Goal: Information Seeking & Learning: Understand process/instructions

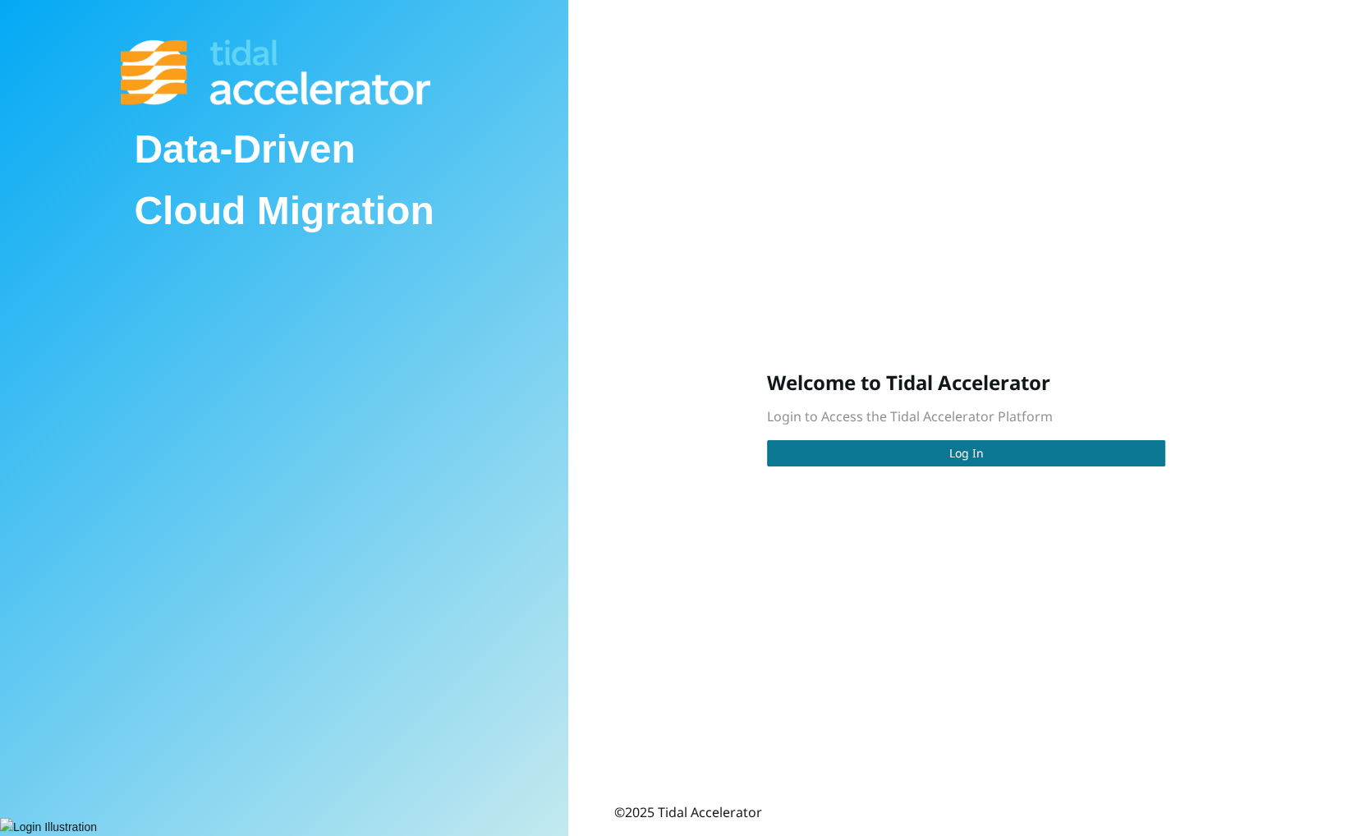
click at [897, 467] on button "Log In" at bounding box center [966, 453] width 398 height 26
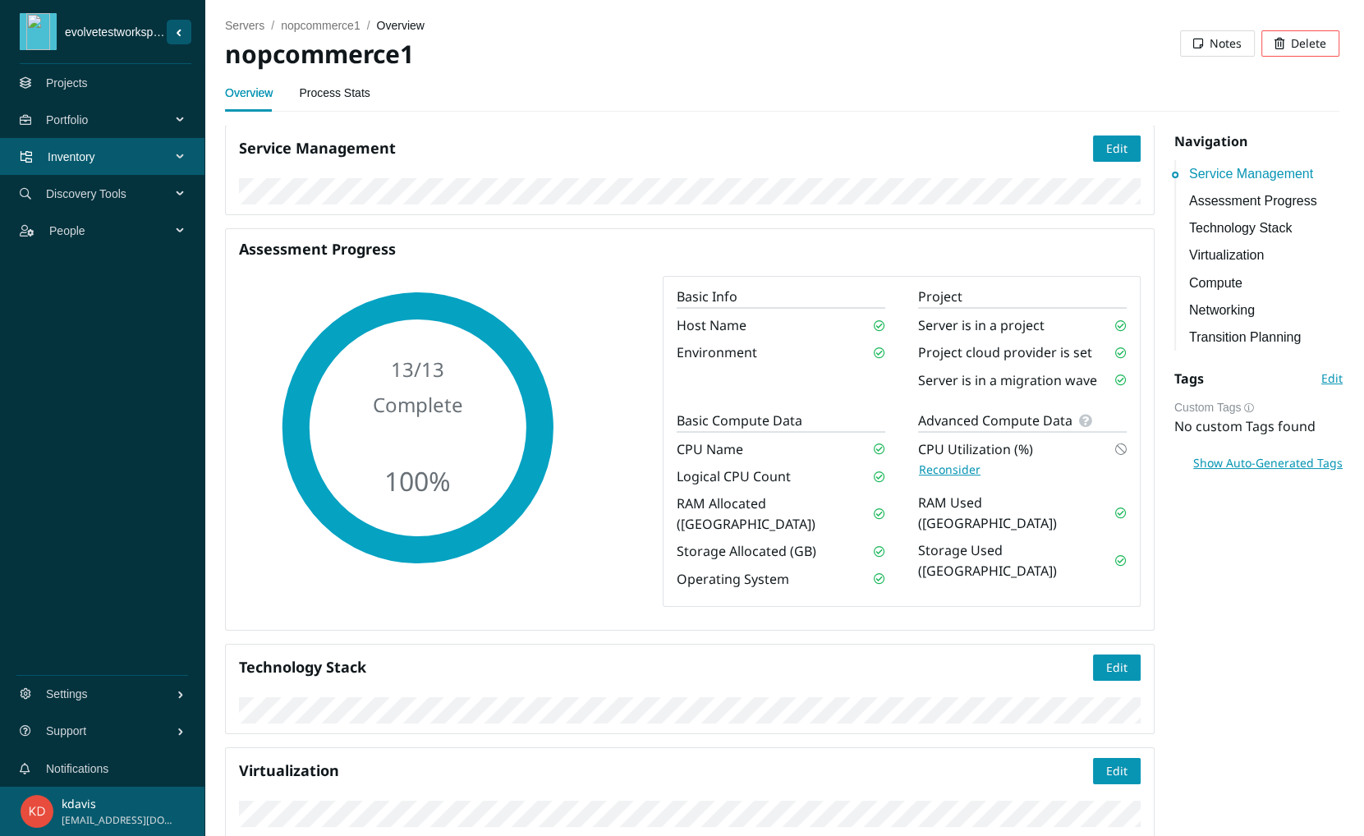
click at [44, 111] on div "Portfolio" at bounding box center [102, 119] width 205 height 37
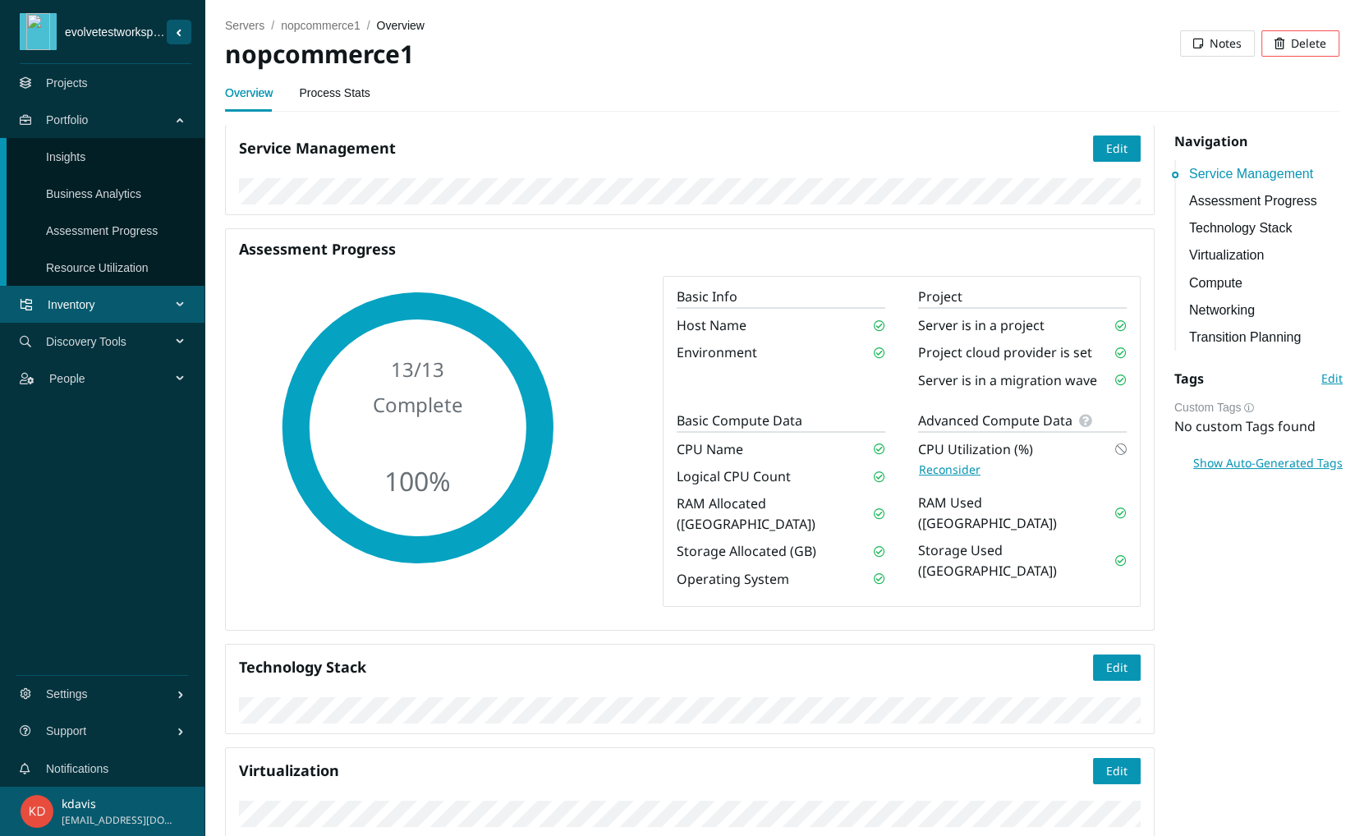
click at [62, 78] on link "Projects" at bounding box center [67, 82] width 42 height 13
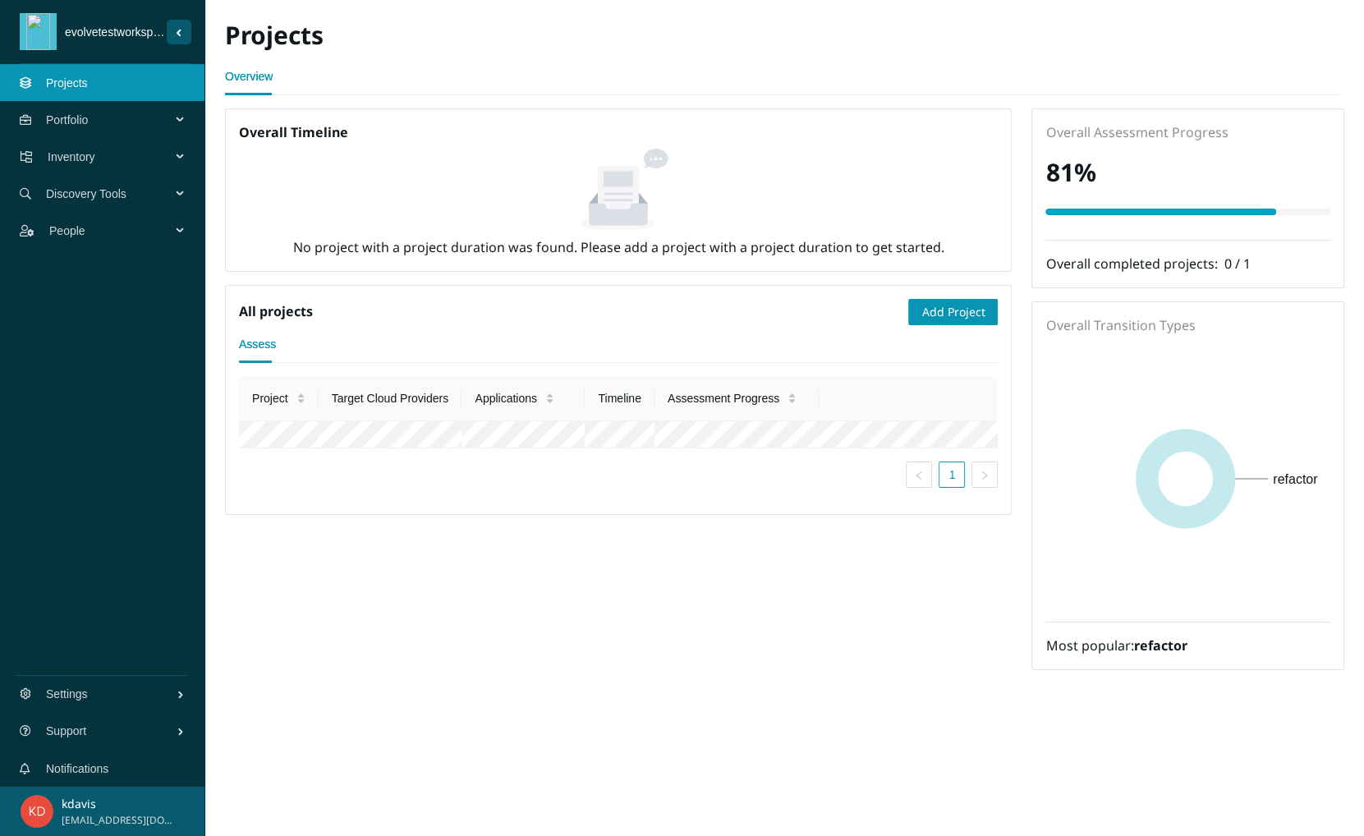
click at [185, 115] on div "Portfolio" at bounding box center [102, 119] width 205 height 37
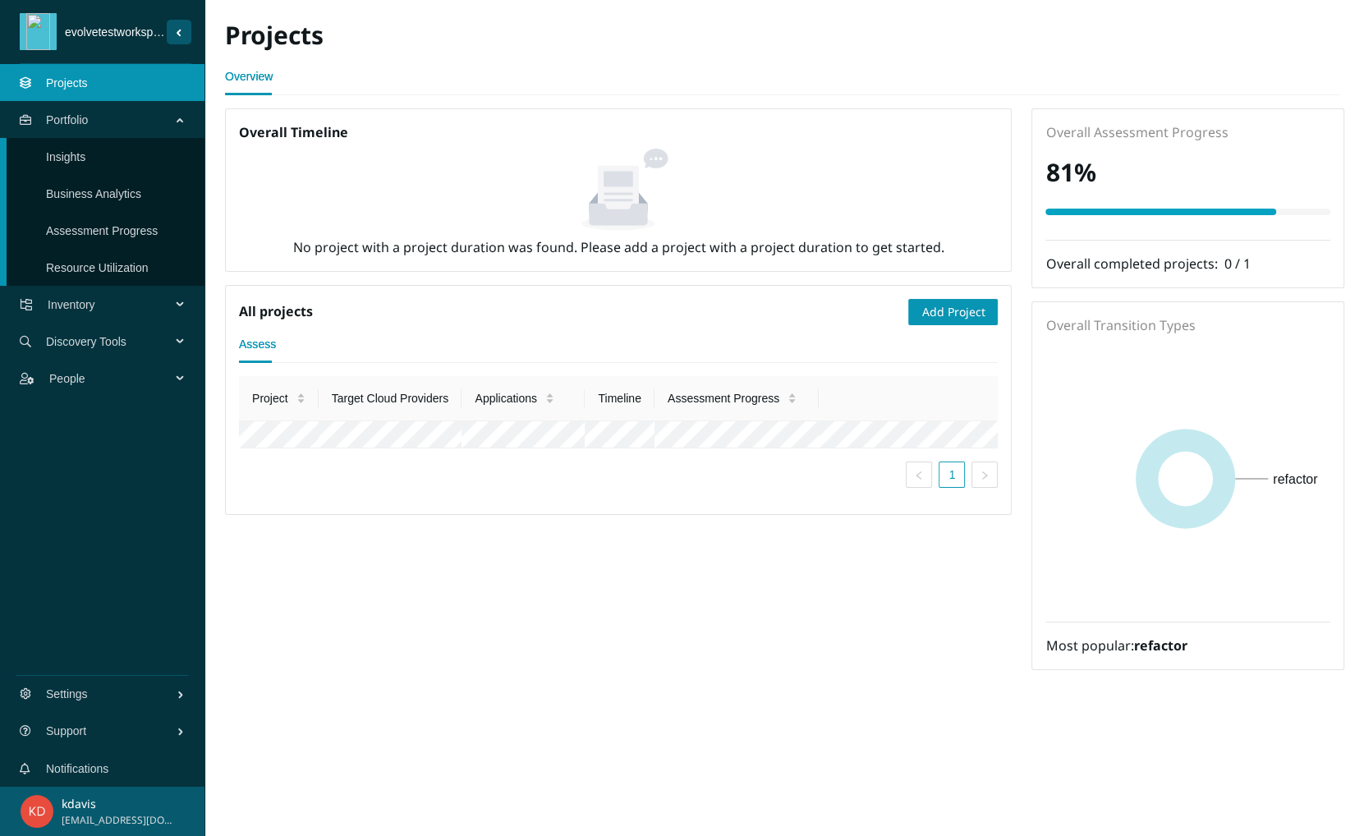
click at [85, 160] on link "Insights" at bounding box center [65, 156] width 39 height 13
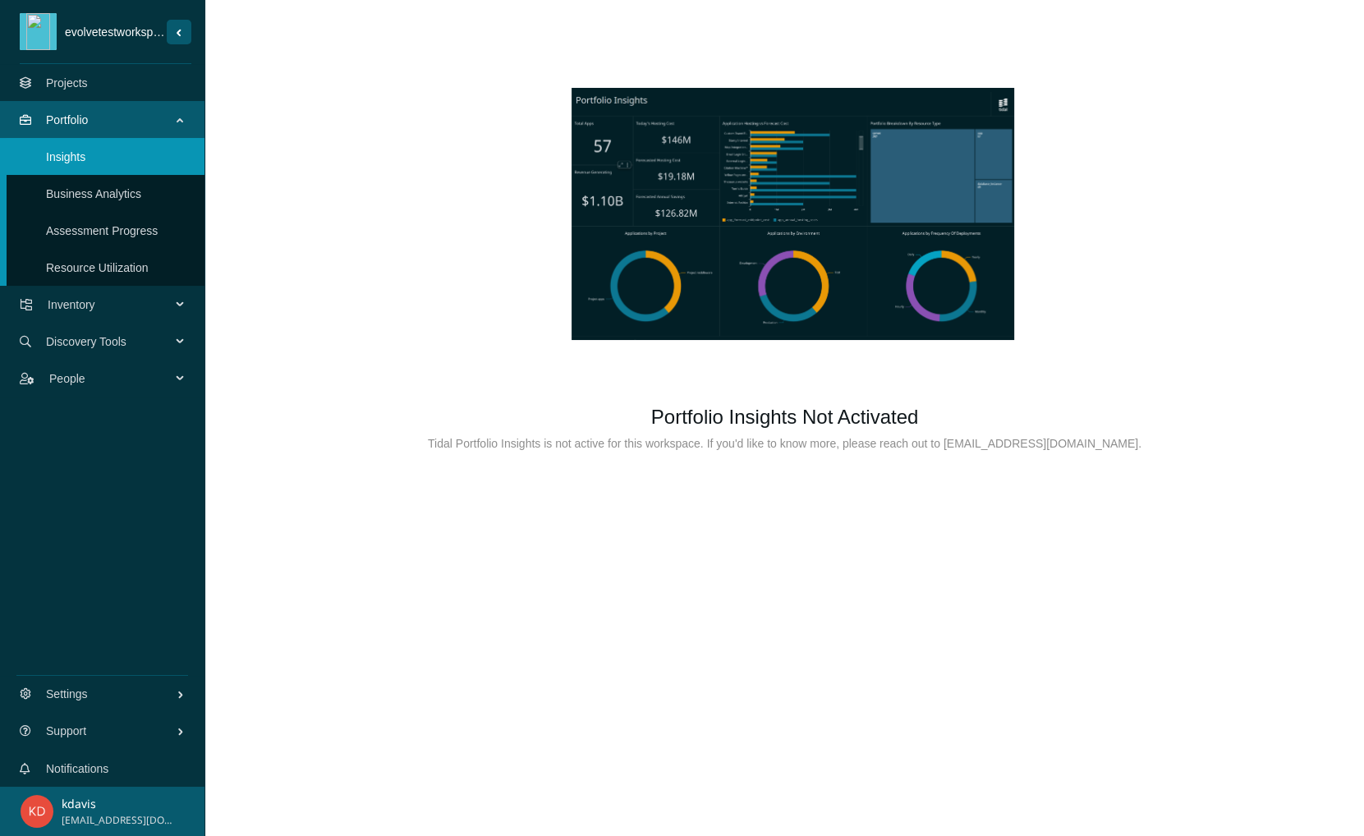
click at [195, 306] on div "Inventory" at bounding box center [102, 304] width 205 height 37
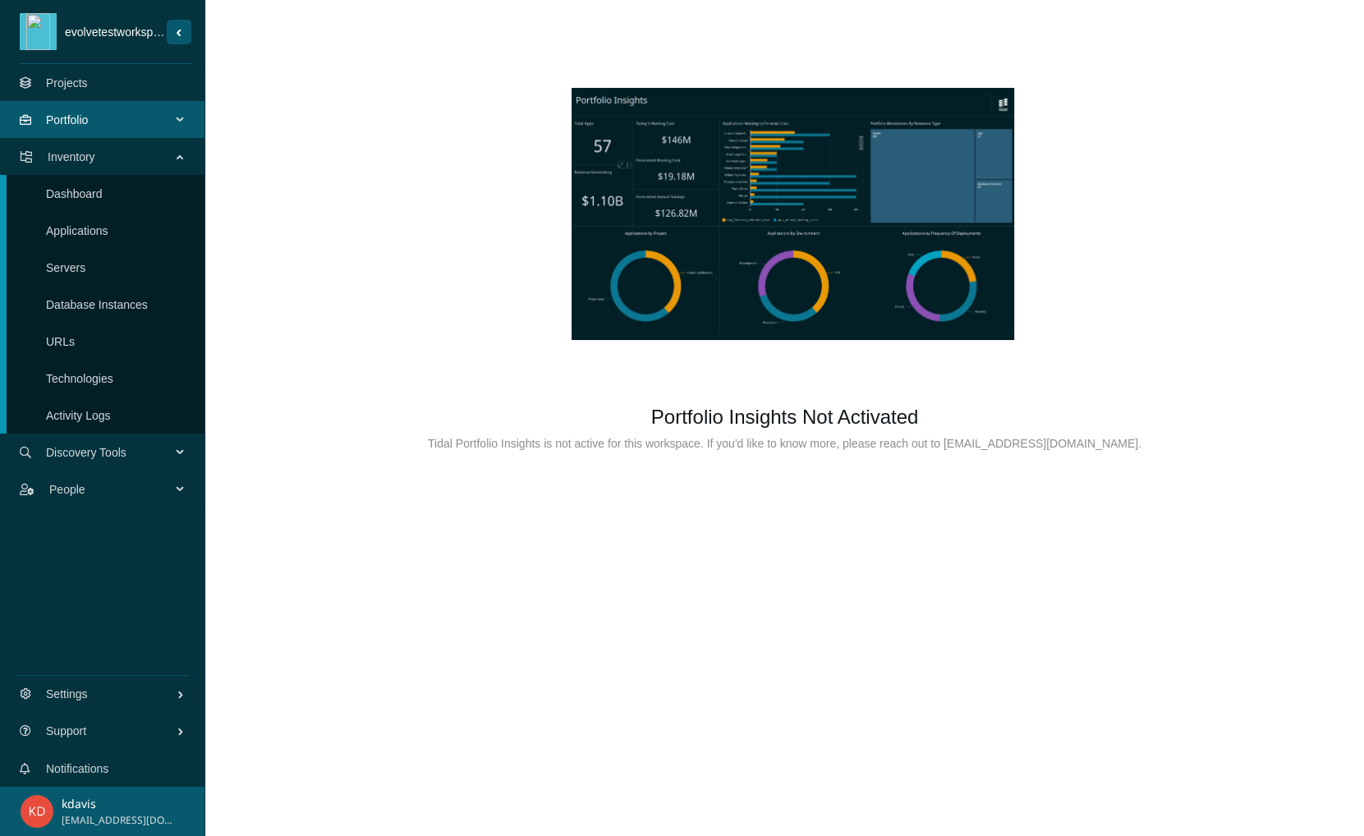
click at [78, 198] on link "Dashboard" at bounding box center [74, 193] width 57 height 13
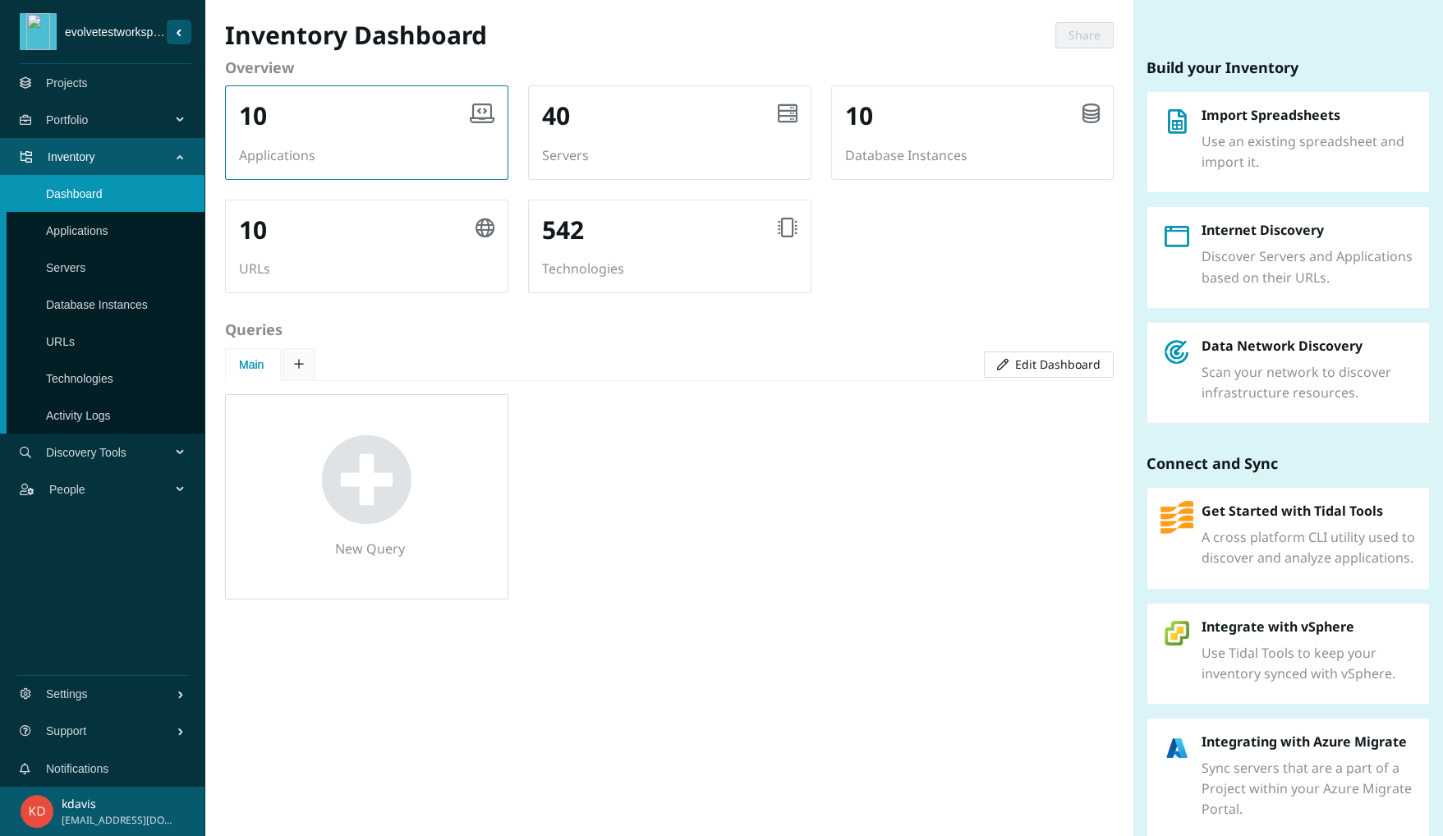
click at [255, 133] on h2 "10" at bounding box center [253, 116] width 28 height 34
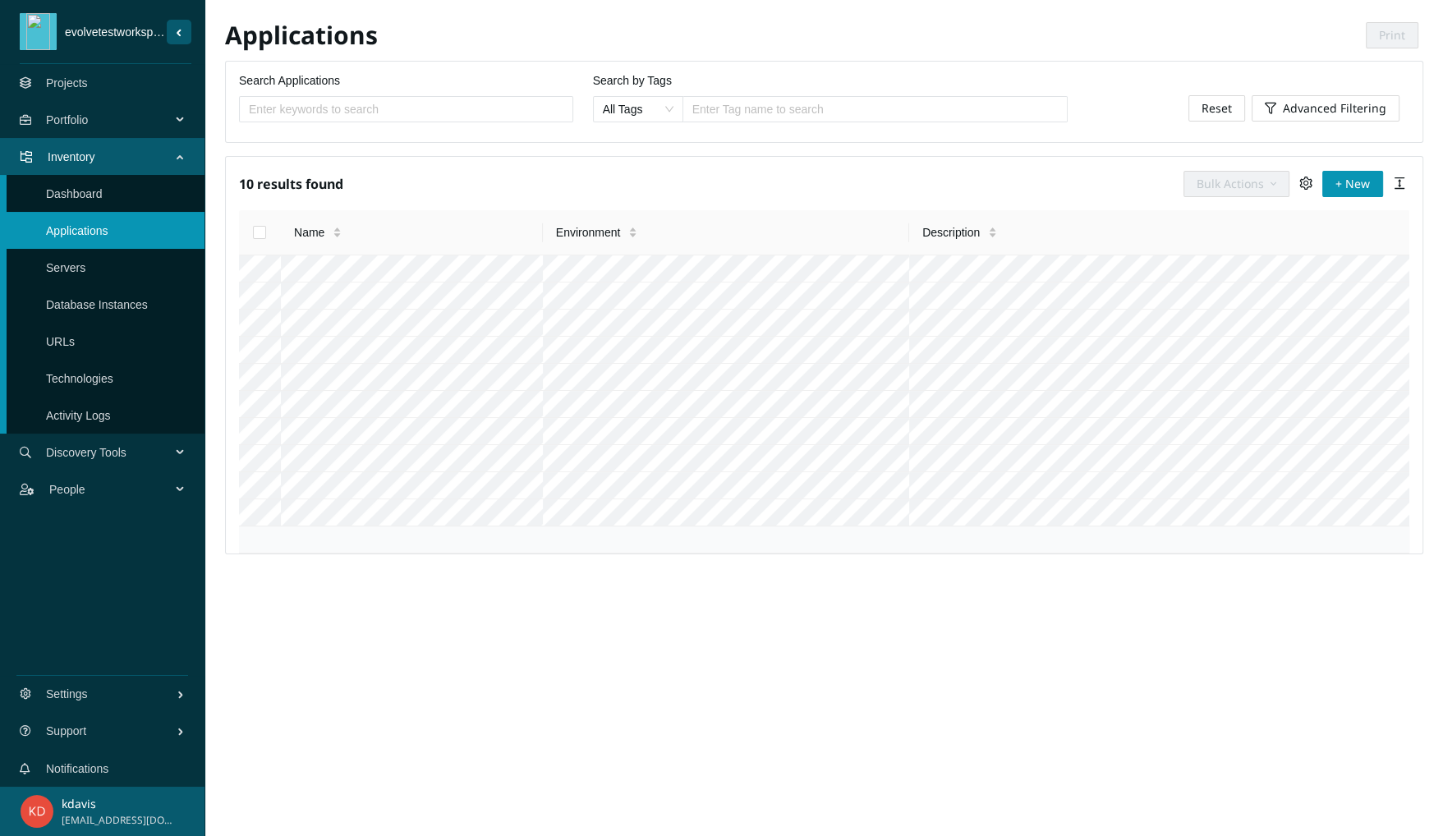
click at [119, 310] on link "Database Instances" at bounding box center [97, 304] width 102 height 13
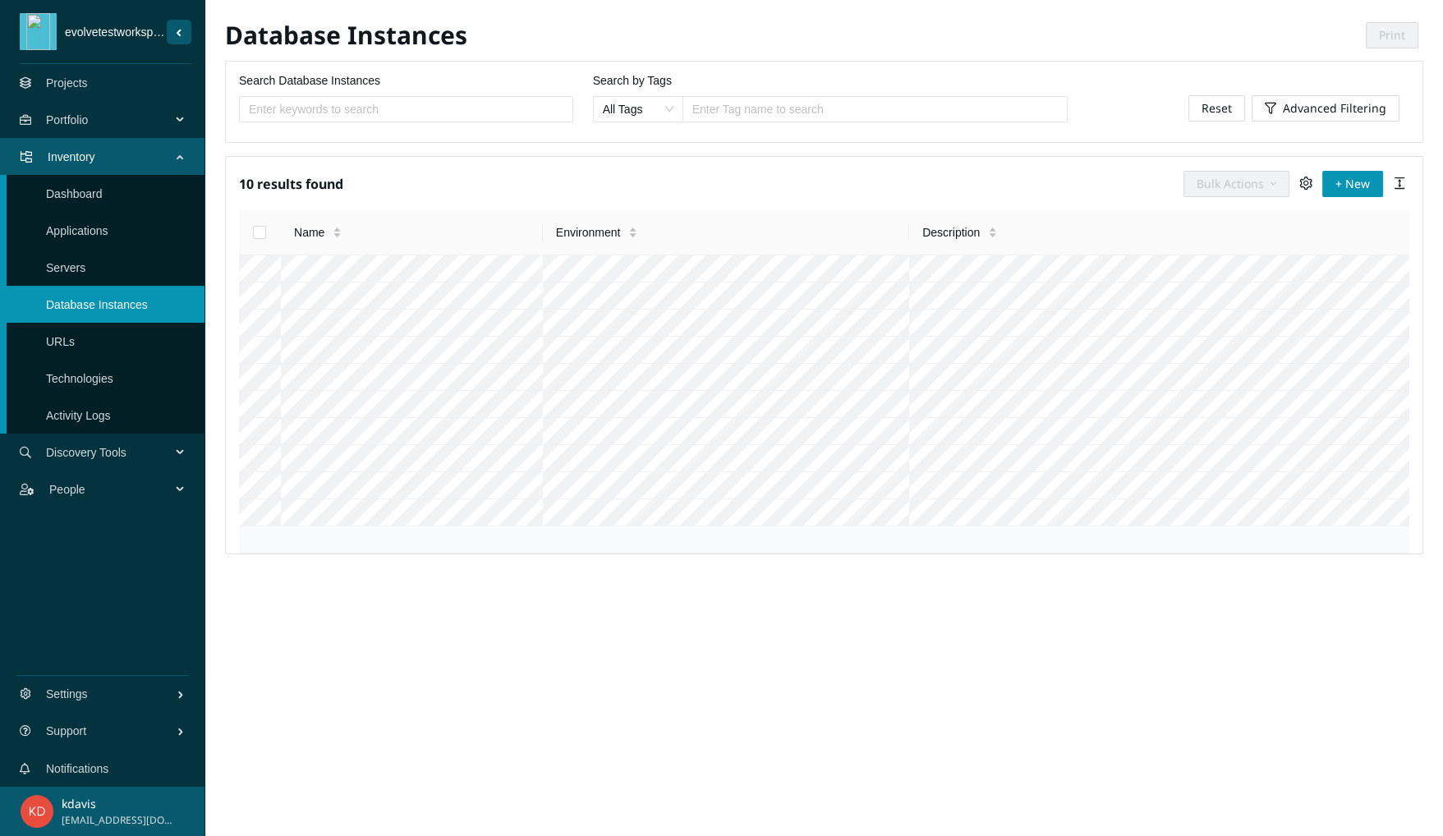
click at [165, 450] on span "Discovery Tools" at bounding box center [111, 452] width 131 height 49
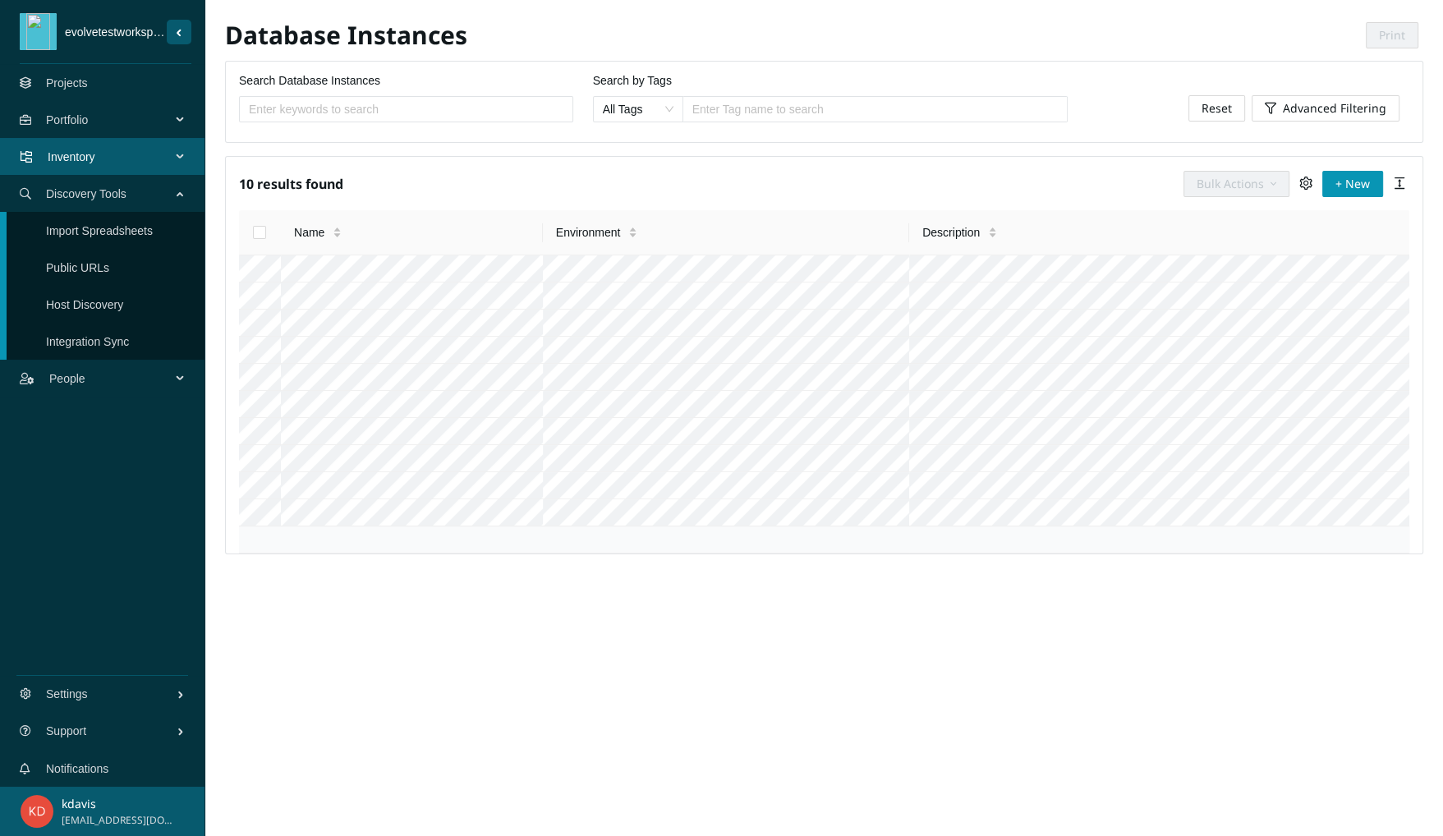
click at [112, 310] on link "Host Discovery" at bounding box center [84, 304] width 77 height 13
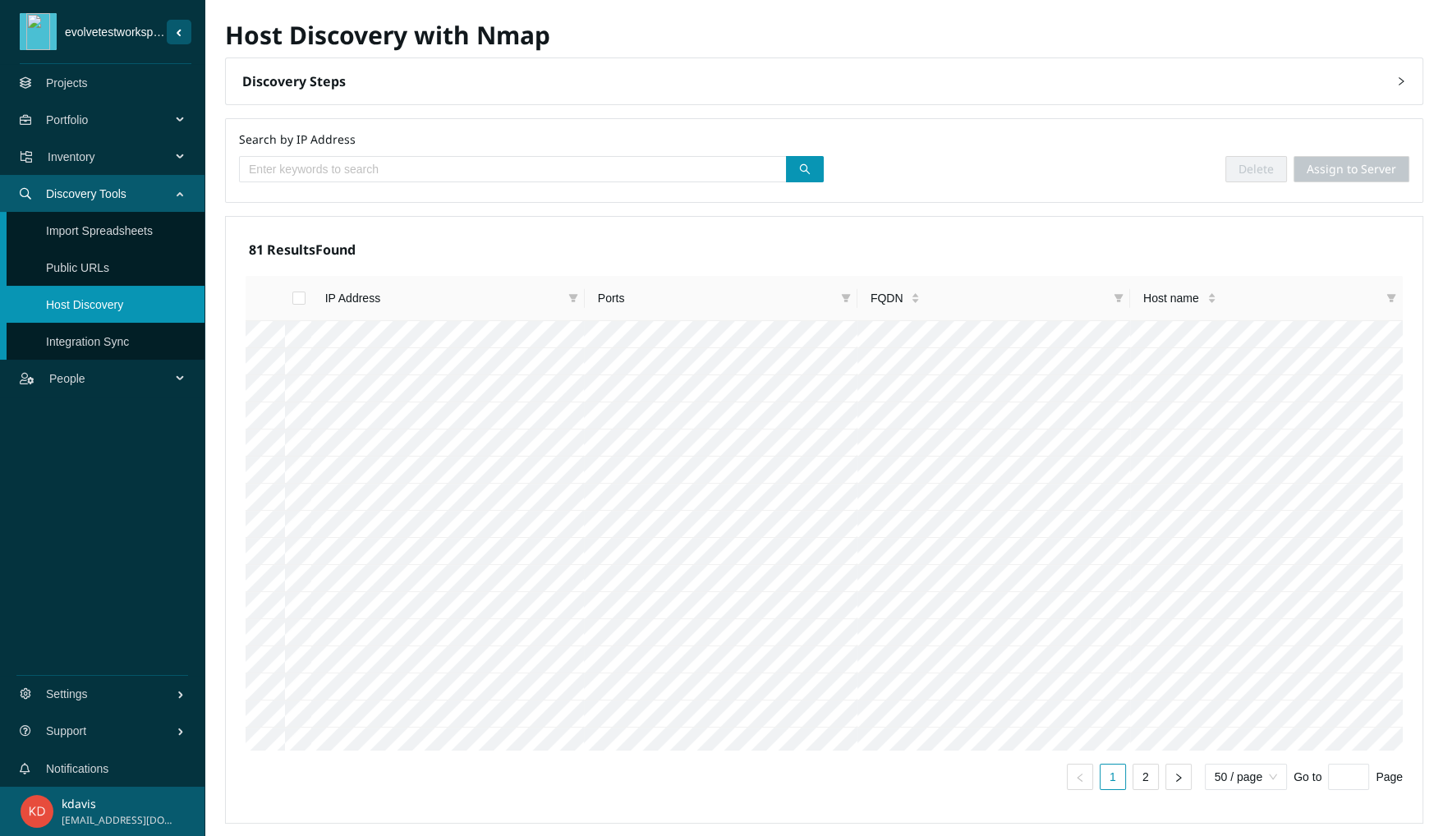
click at [55, 347] on link "Integration Sync" at bounding box center [87, 341] width 83 height 13
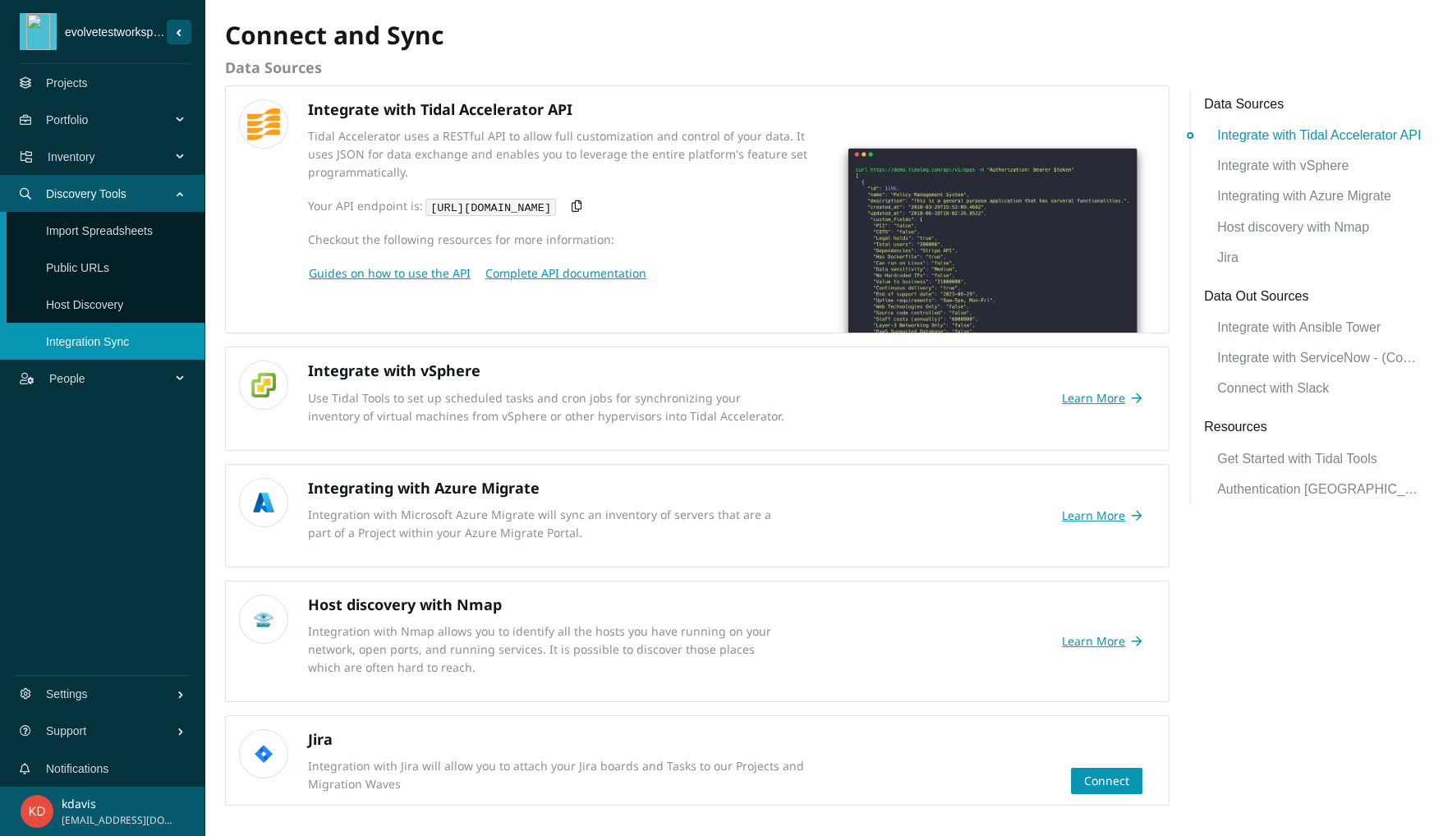
click at [99, 298] on link "Host Discovery" at bounding box center [84, 304] width 77 height 13
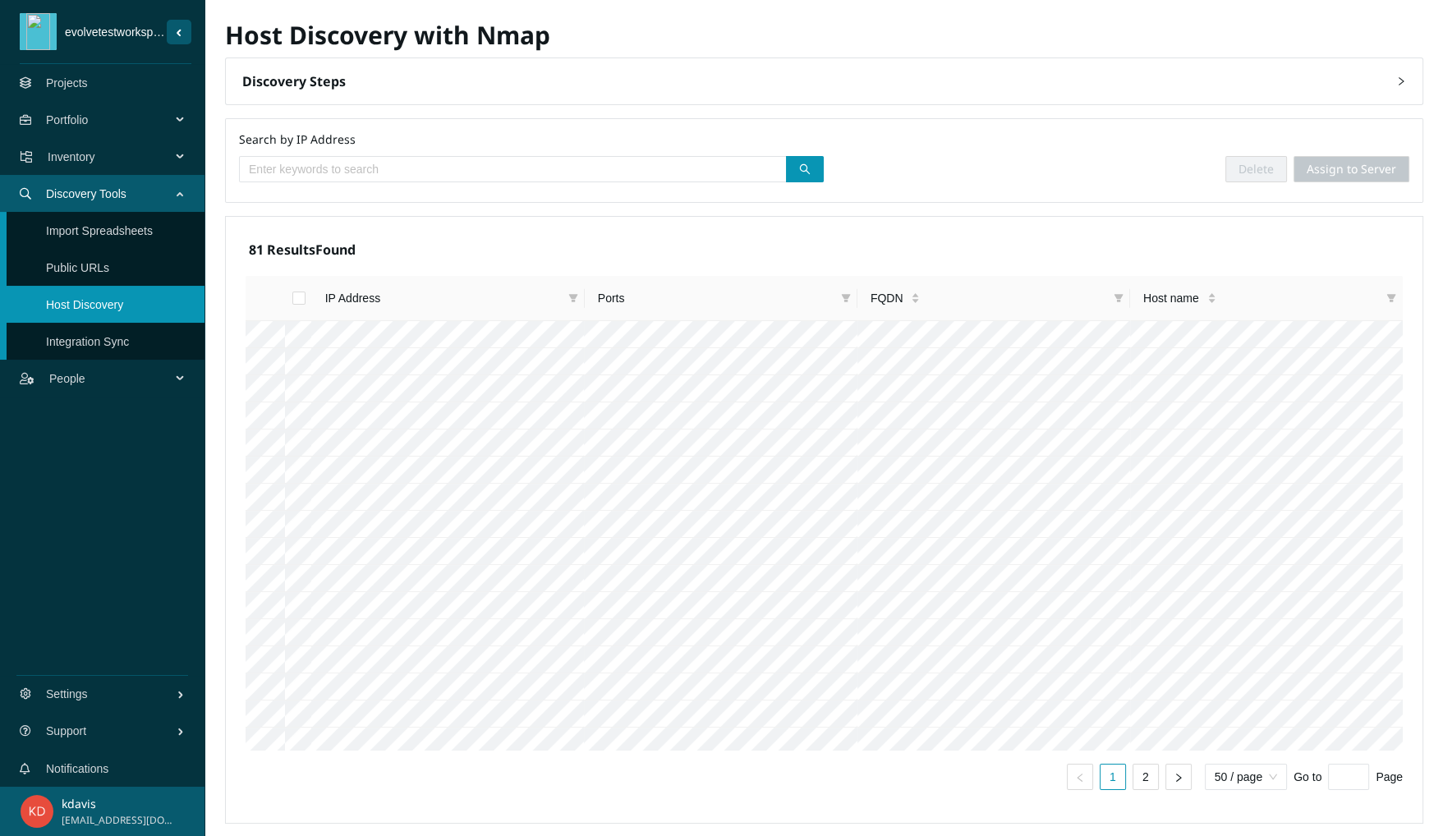
click at [87, 271] on link "Public URLs" at bounding box center [77, 267] width 63 height 13
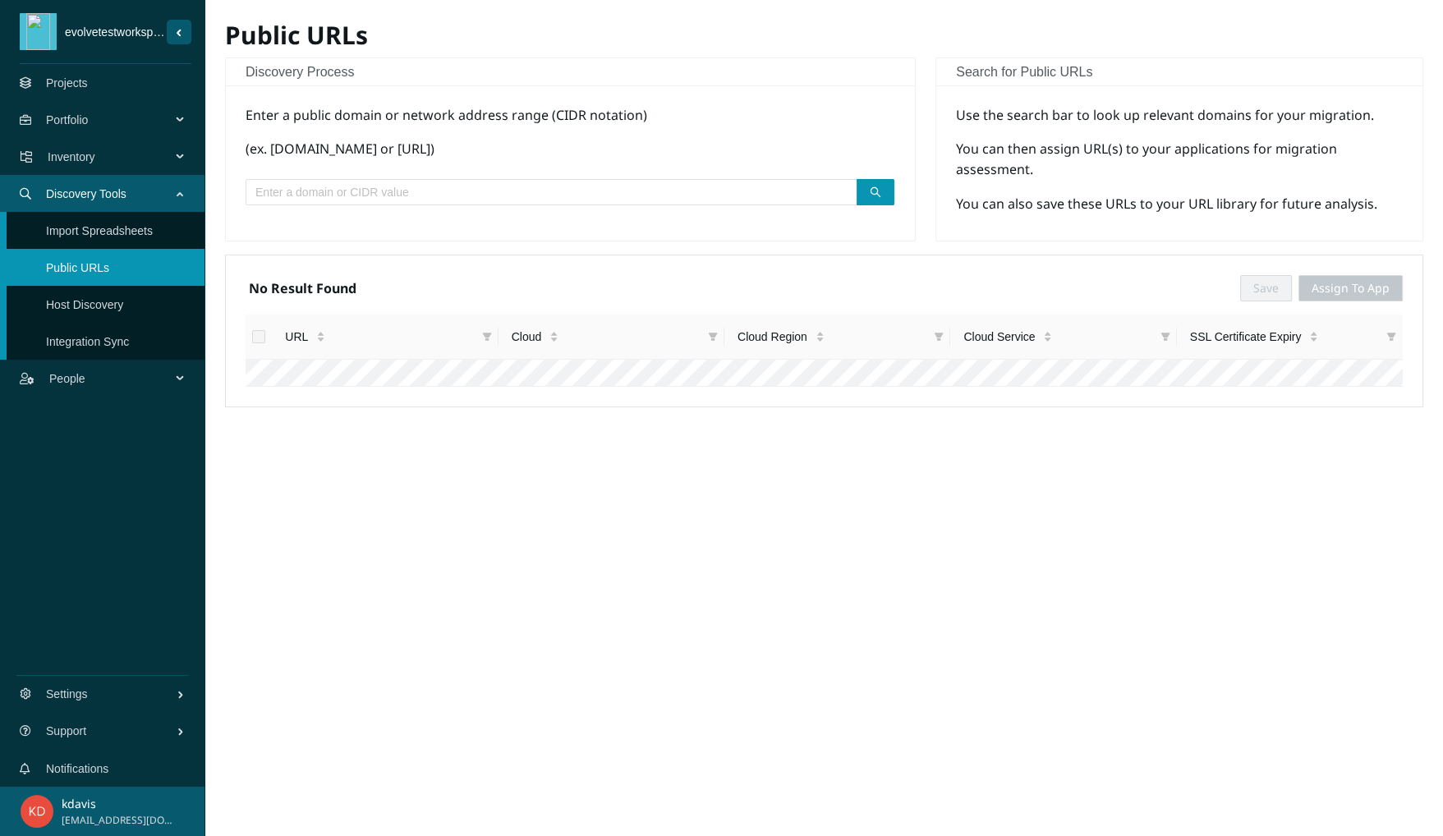
click at [99, 232] on link "Import Spreadsheets" at bounding box center [99, 230] width 107 height 13
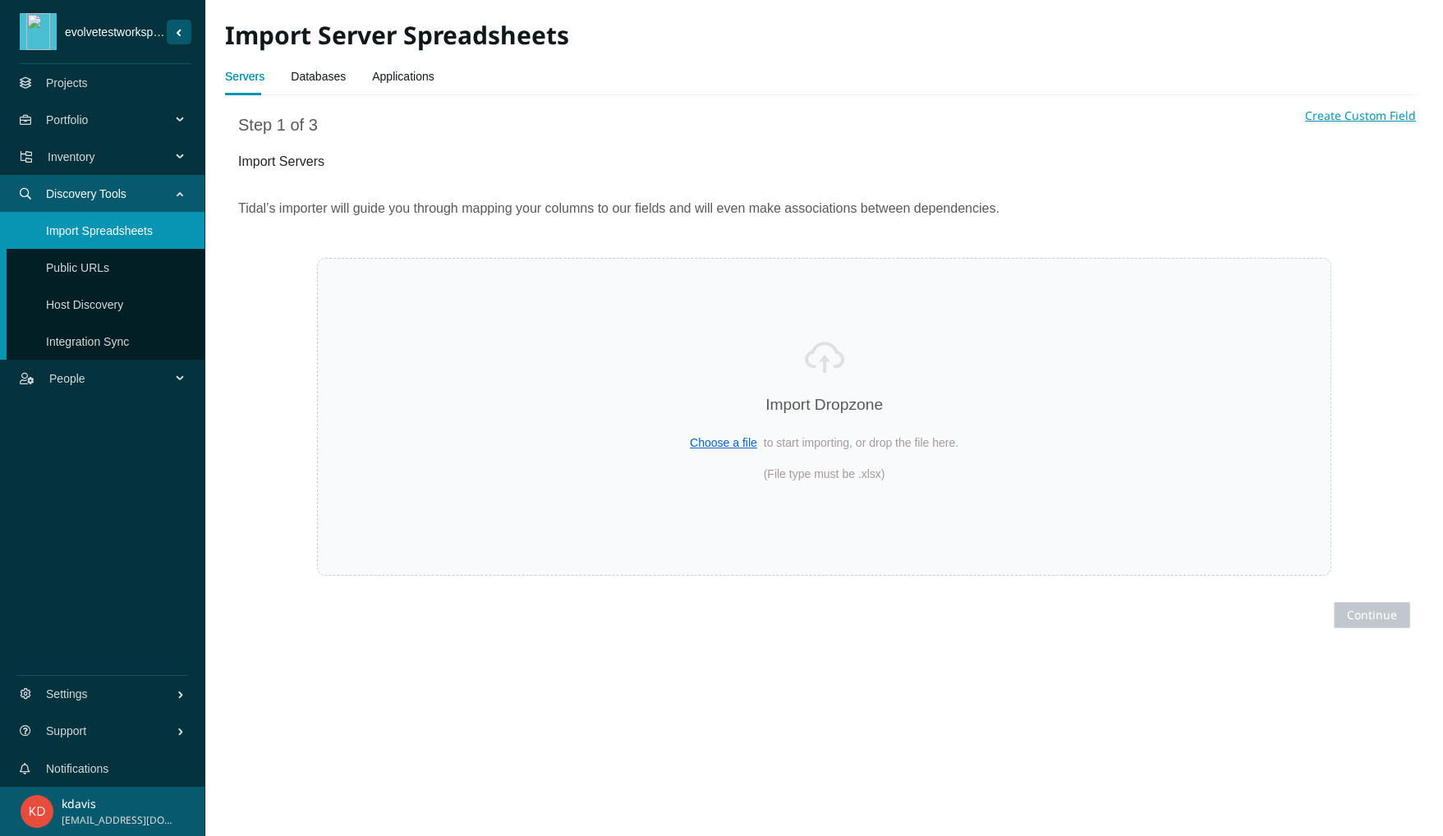
click at [129, 337] on link "Integration Sync" at bounding box center [87, 341] width 83 height 13
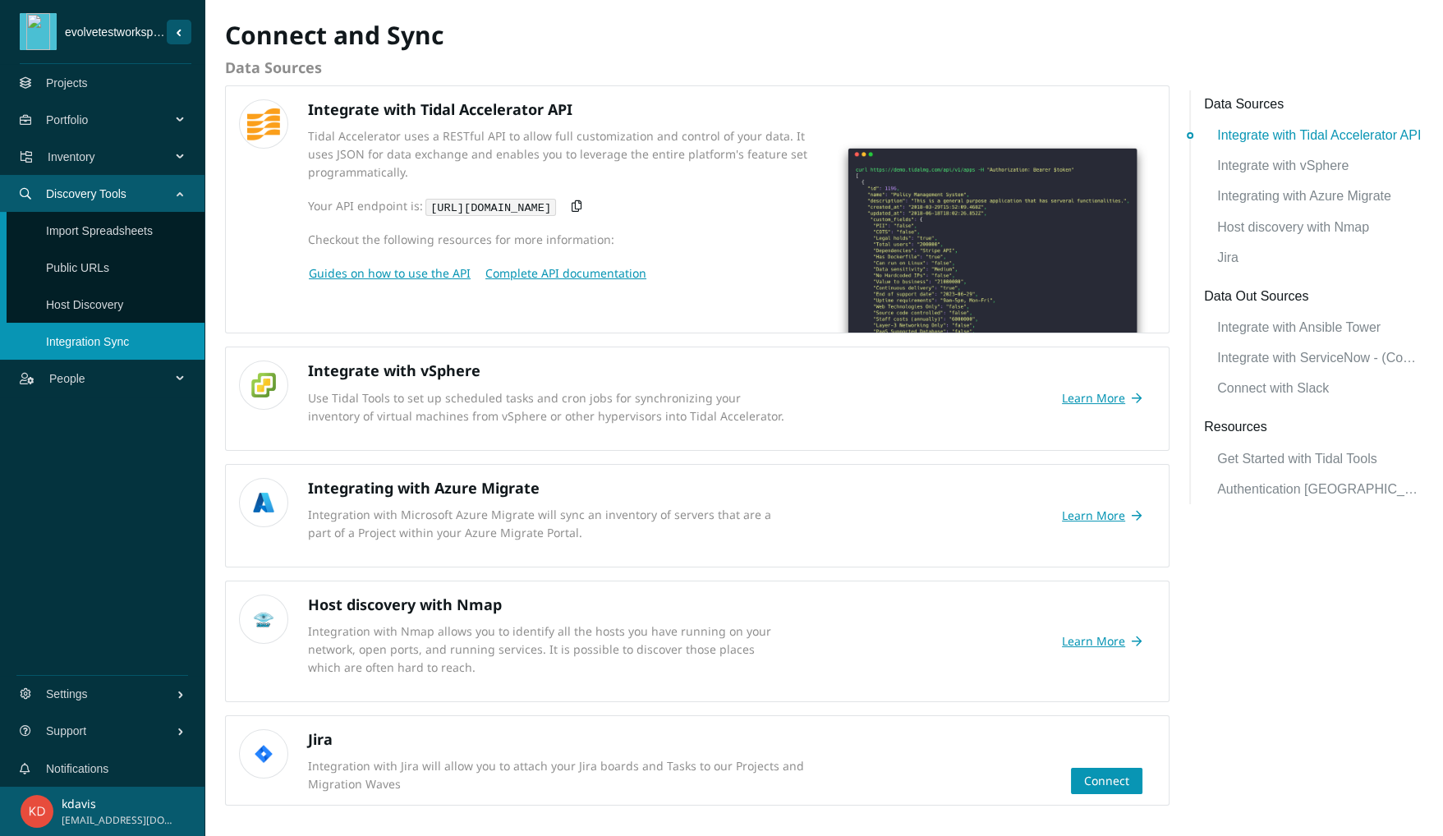
click at [1339, 206] on link "Integrating with Azure Migrate" at bounding box center [1319, 192] width 205 height 27
